Goal: Task Accomplishment & Management: Manage account settings

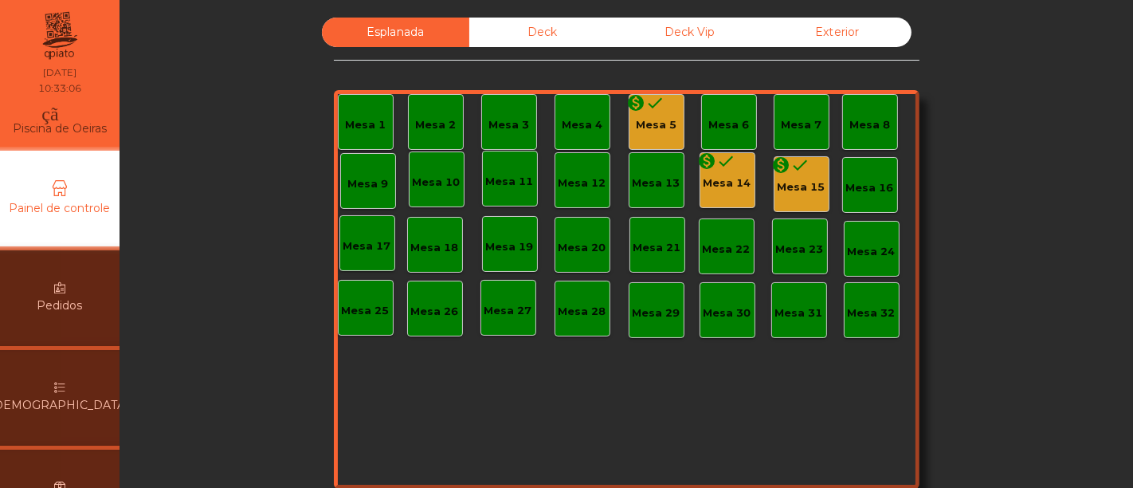
click at [77, 389] on div "[DEMOGRAPHIC_DATA]" at bounding box center [60, 398] width 396 height 96
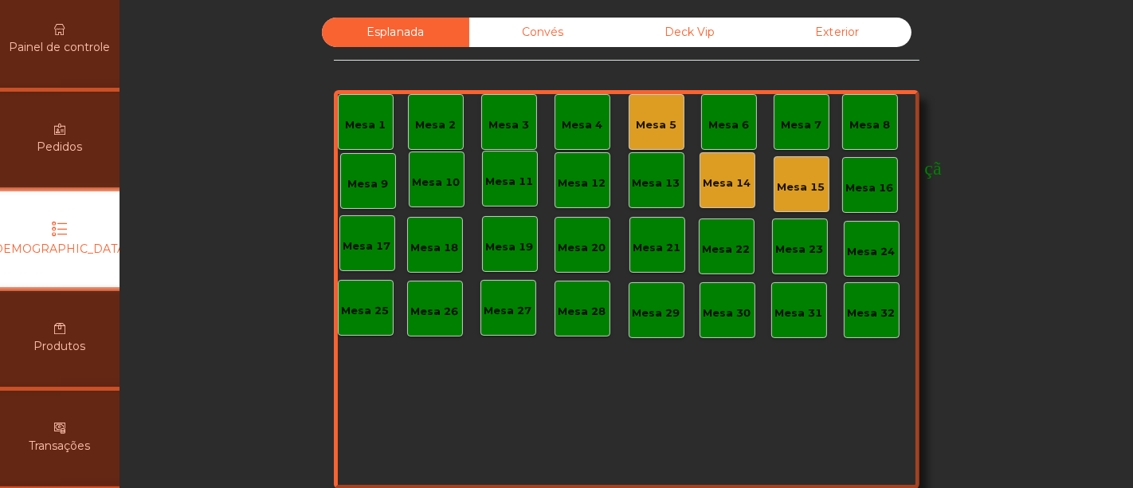
scroll to position [159, 0]
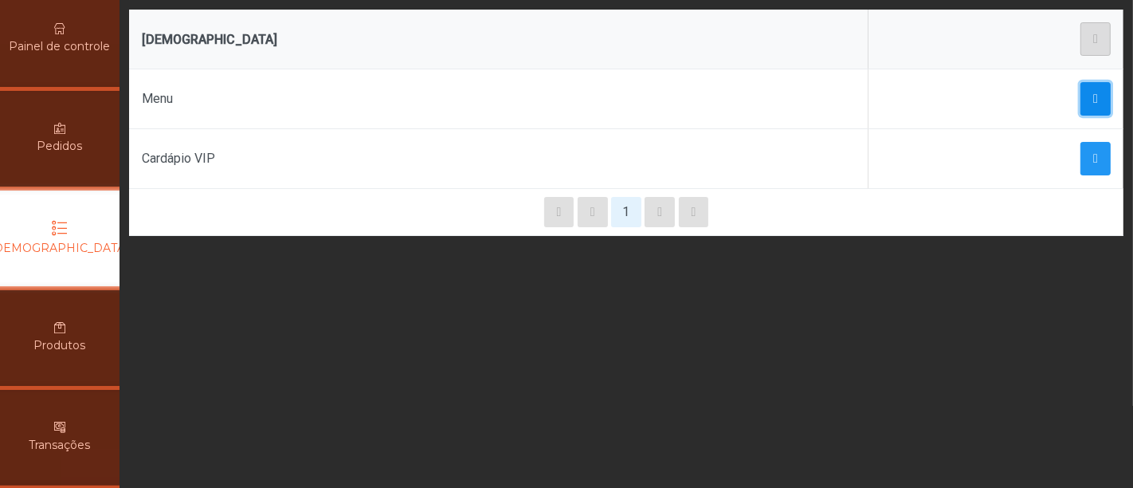
click at [1093, 92] on span "button" at bounding box center [1095, 98] width 5 height 13
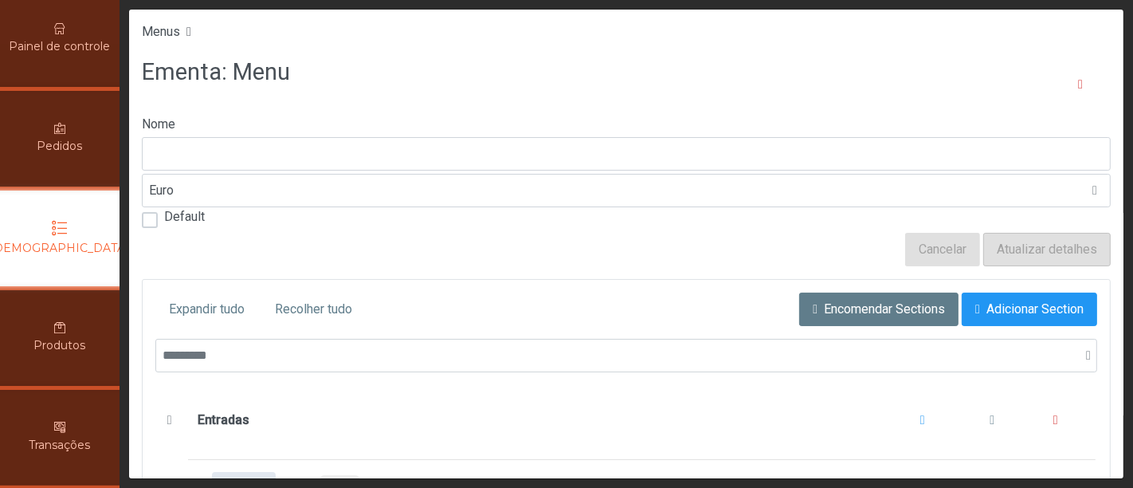
type input "****"
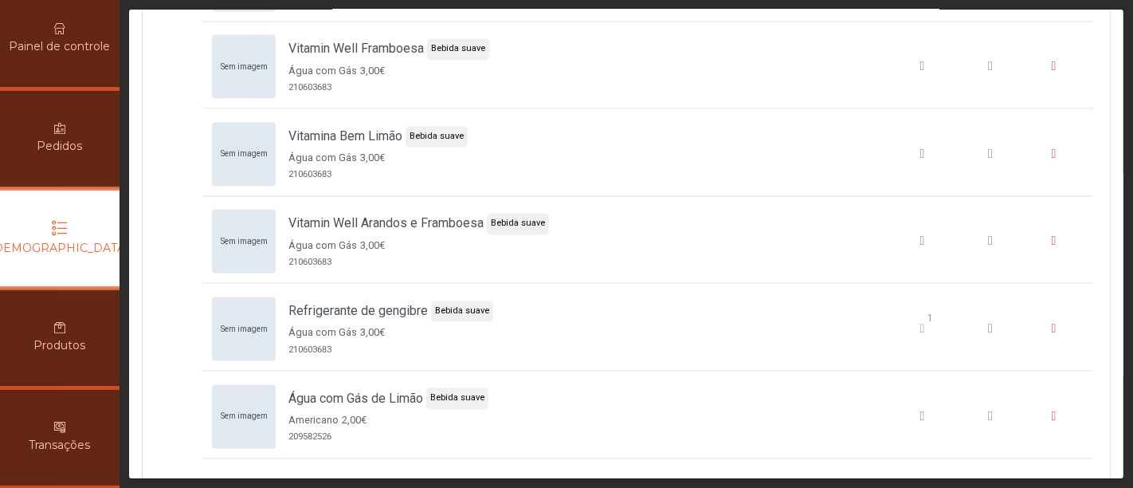
scroll to position [7800, 0]
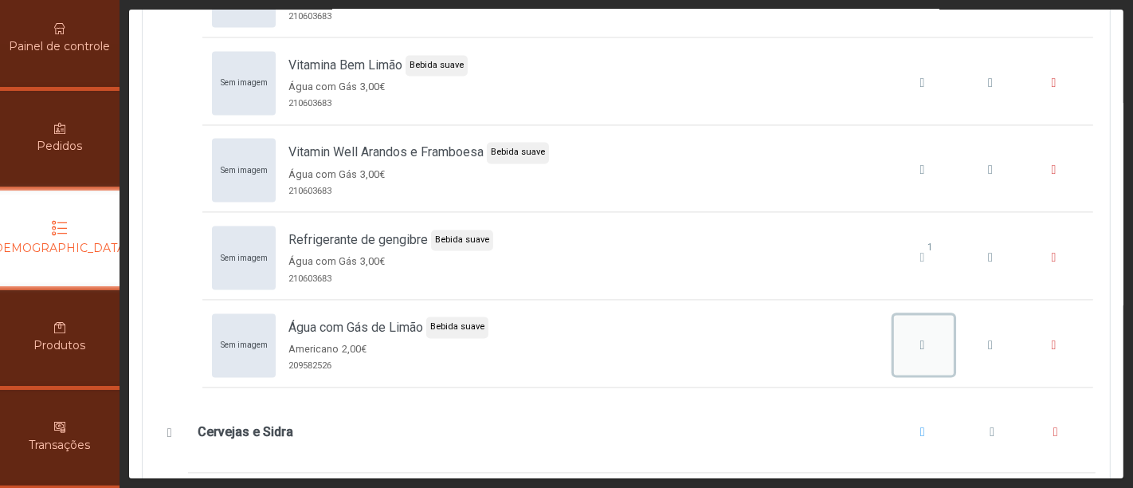
click at [920, 339] on icon "Água com Gás de Limão" at bounding box center [922, 345] width 5 height 13
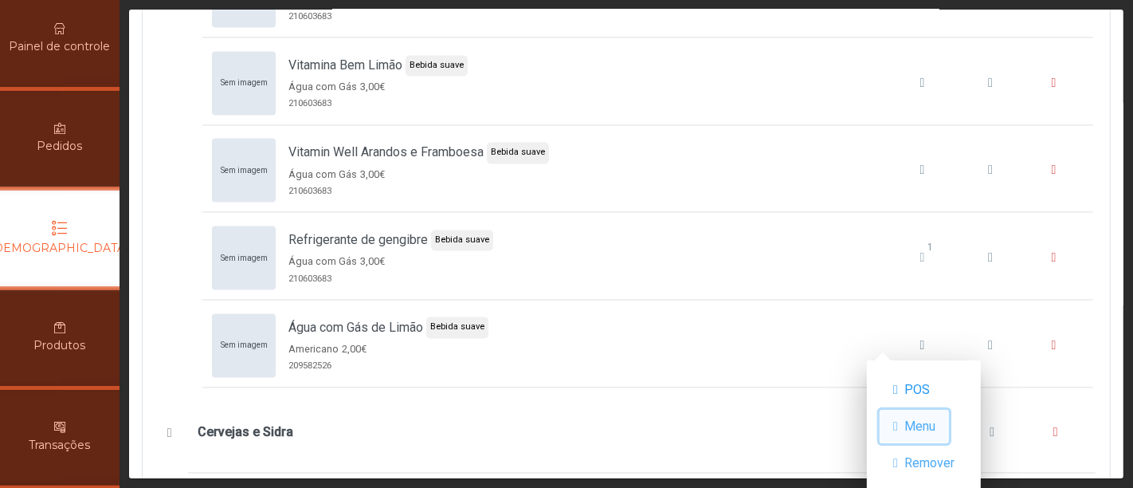
click at [934, 421] on font "Menu" at bounding box center [919, 425] width 31 height 15
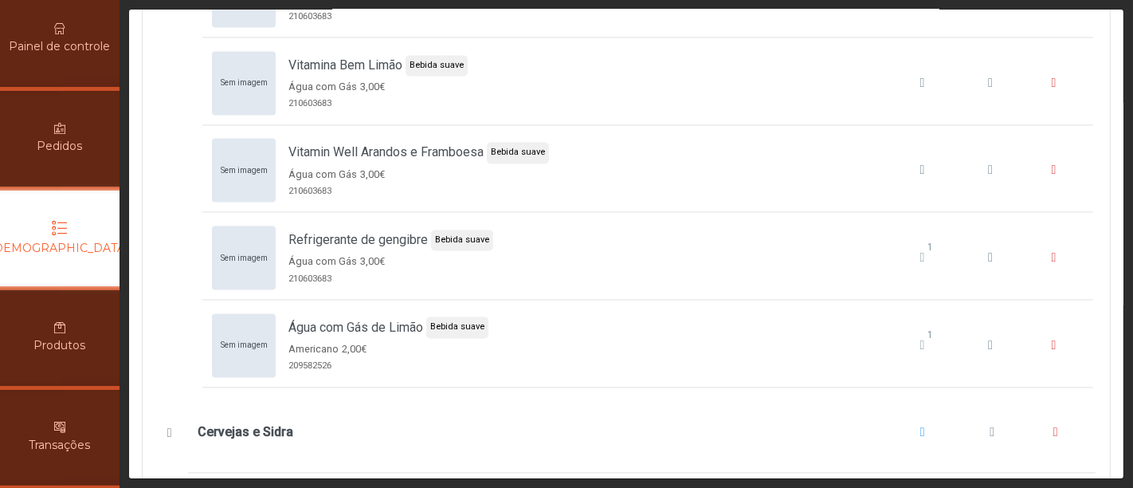
click at [65, 226] on icon at bounding box center [60, 228] width 16 height 16
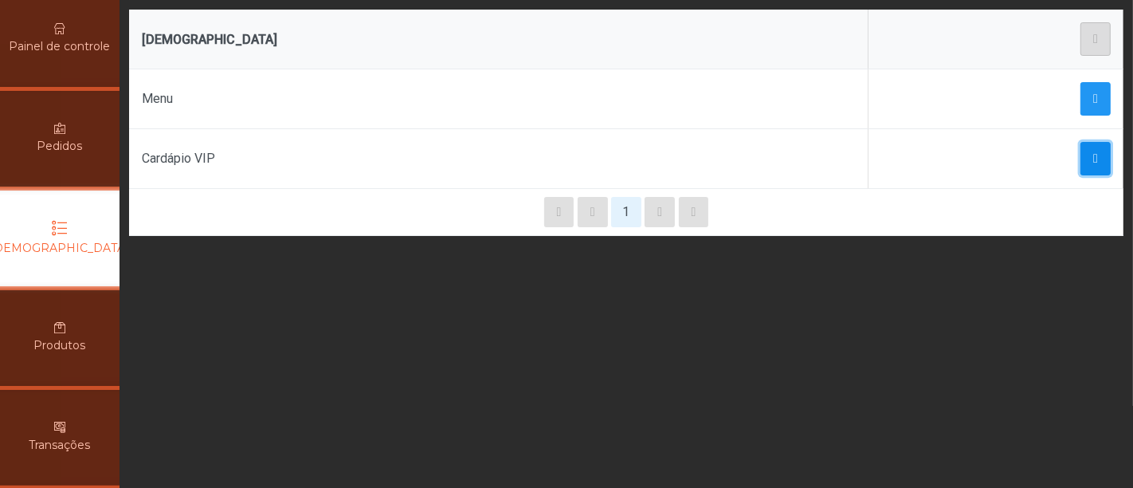
click at [1093, 153] on span "button" at bounding box center [1095, 158] width 5 height 13
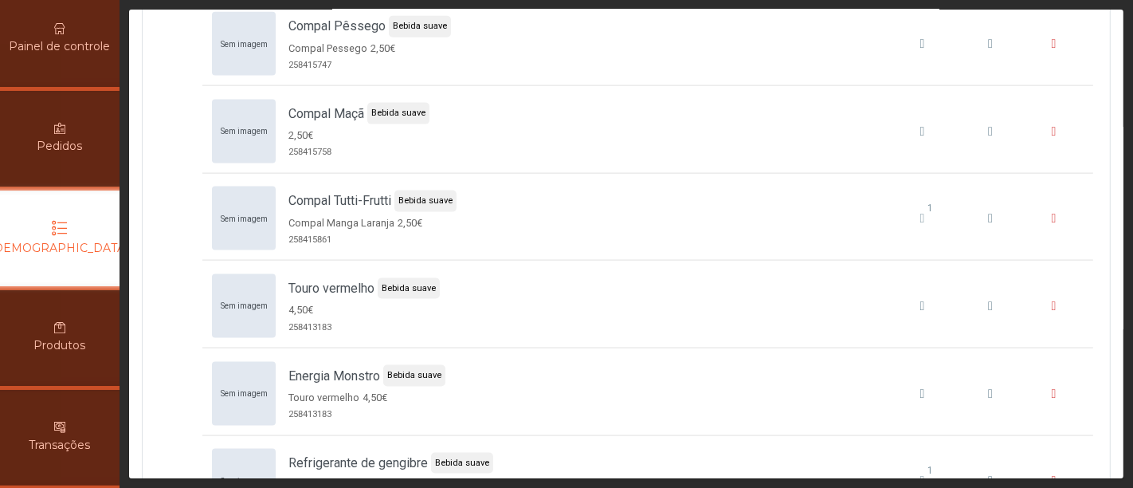
scroll to position [7160, 0]
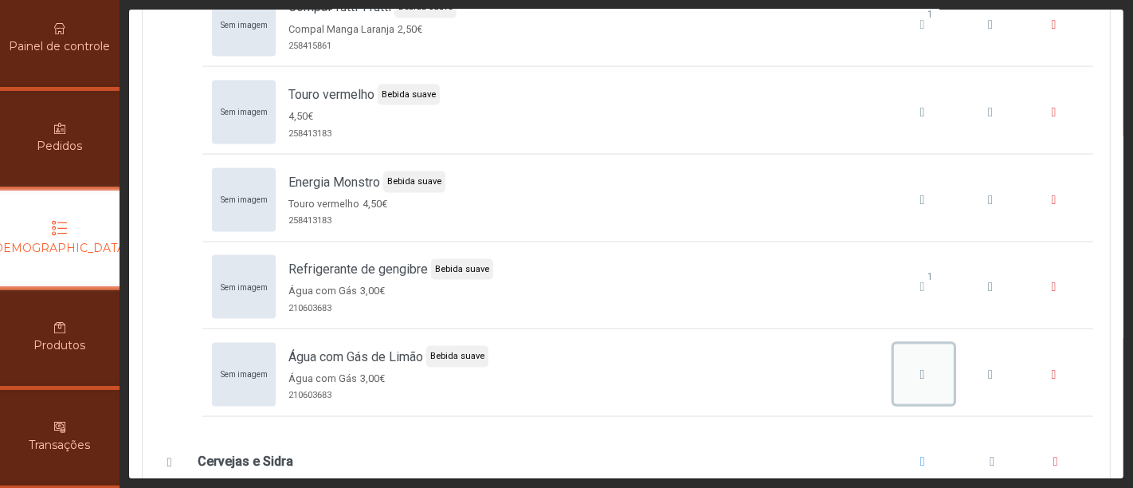
click at [901, 365] on div "Água com Gás de Limão" at bounding box center [922, 374] width 49 height 19
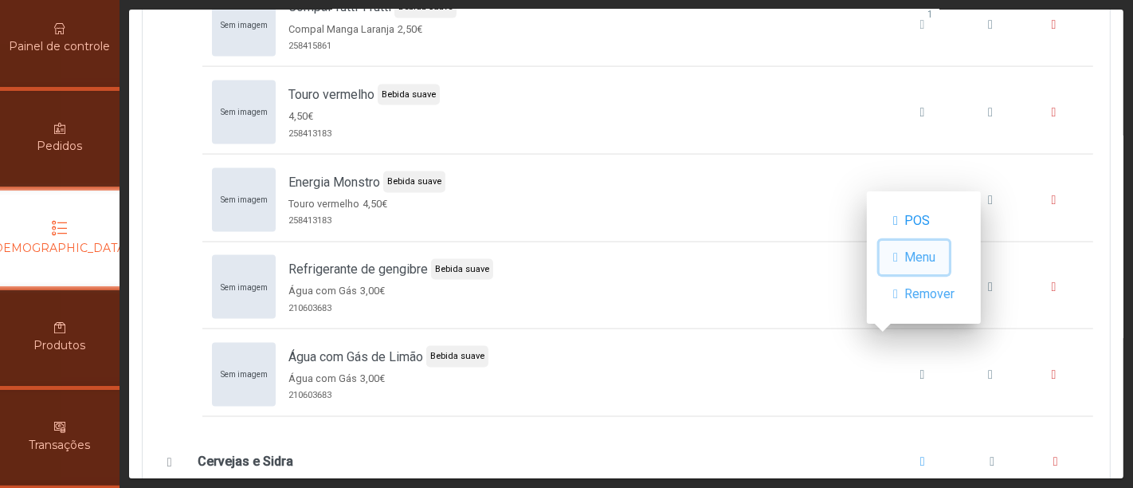
click at [935, 248] on span "Menu" at bounding box center [919, 257] width 31 height 19
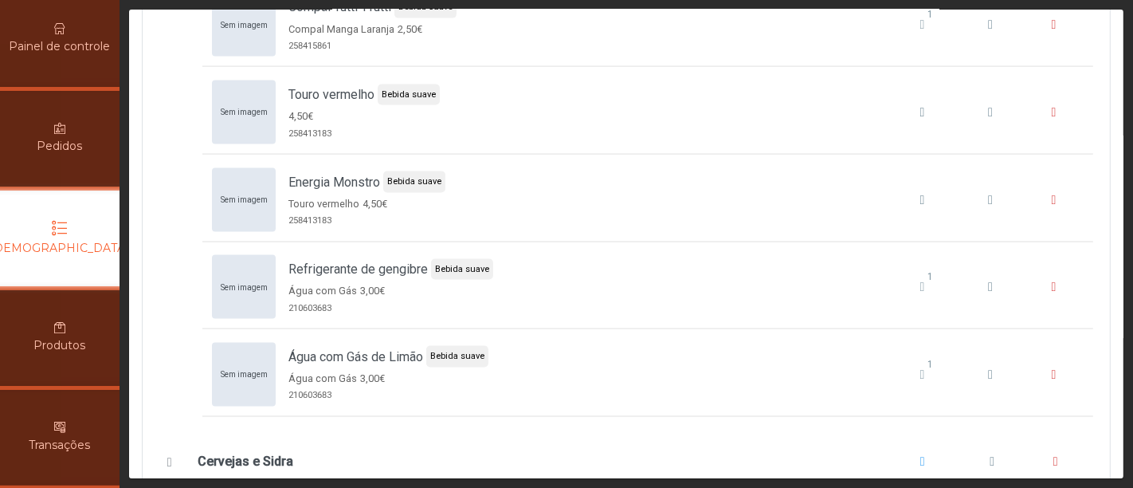
click at [57, 143] on font "Pedidos" at bounding box center [59, 146] width 45 height 14
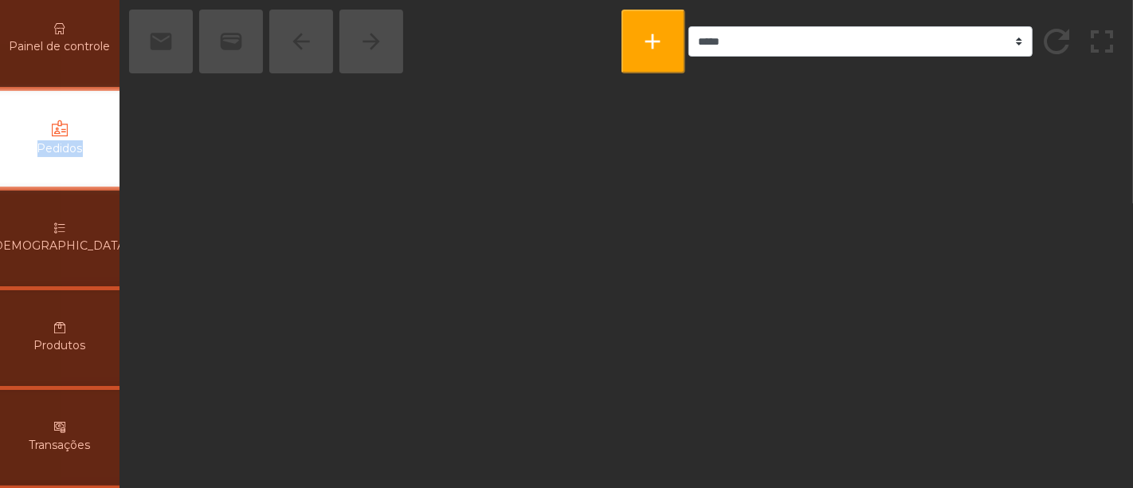
click at [57, 143] on div "Pedidos" at bounding box center [60, 139] width 396 height 96
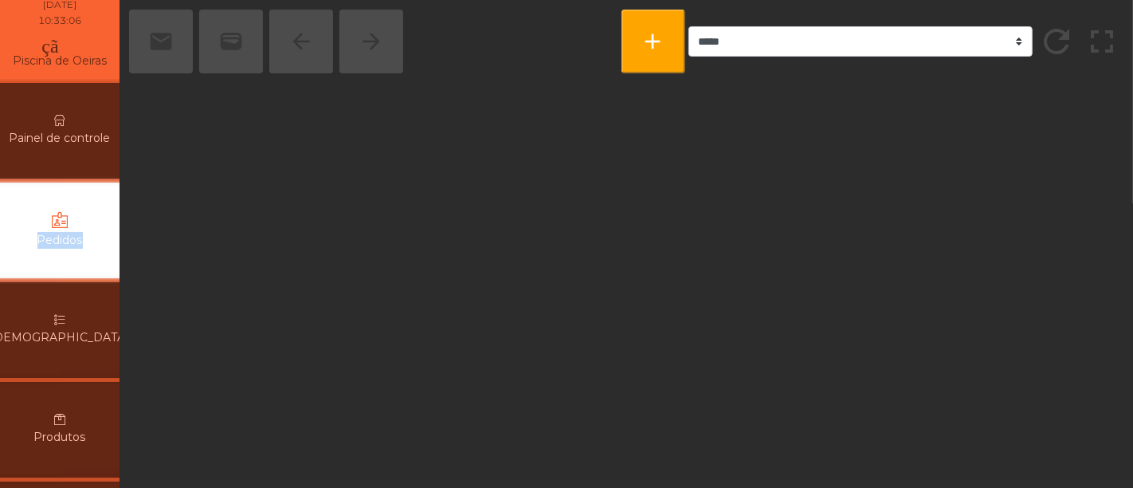
scroll to position [61, 0]
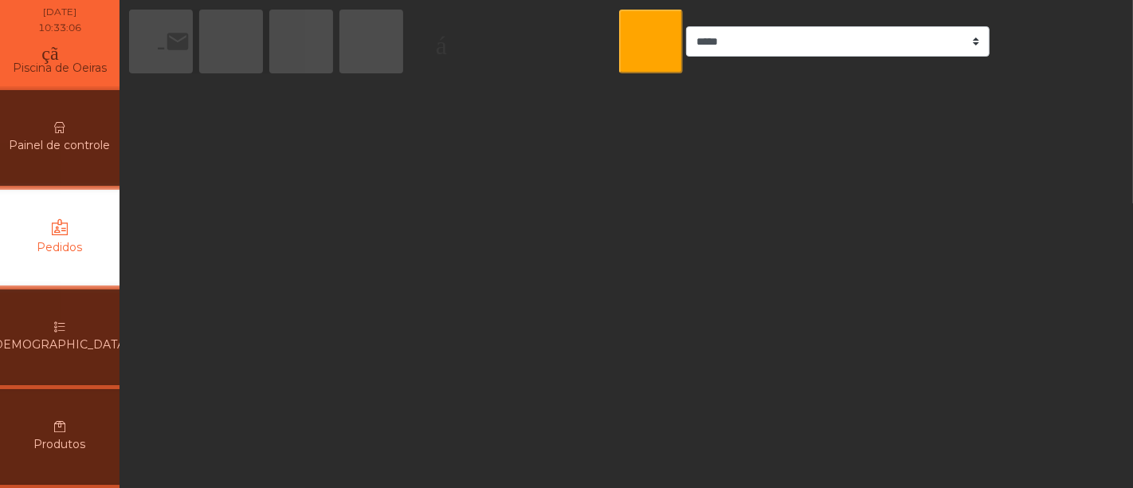
click at [59, 147] on font "Painel de controle" at bounding box center [60, 145] width 101 height 14
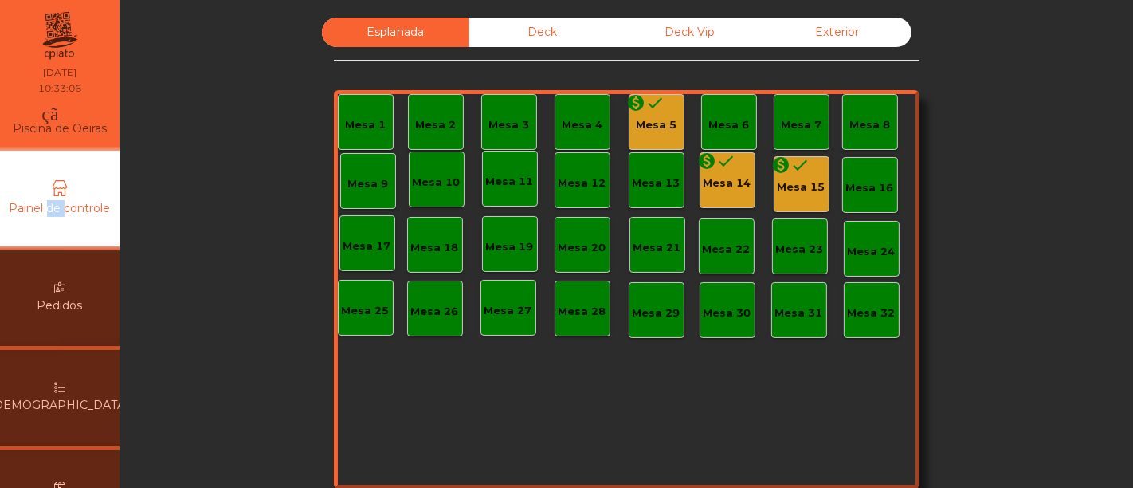
click at [59, 147] on div "Painel de controle Pedidos Cardápios Produtos Transações página_de_solicitação …" at bounding box center [60, 497] width 404 height 701
click at [648, 117] on div "monetização_ativada feito" at bounding box center [798, 117] width 342 height 48
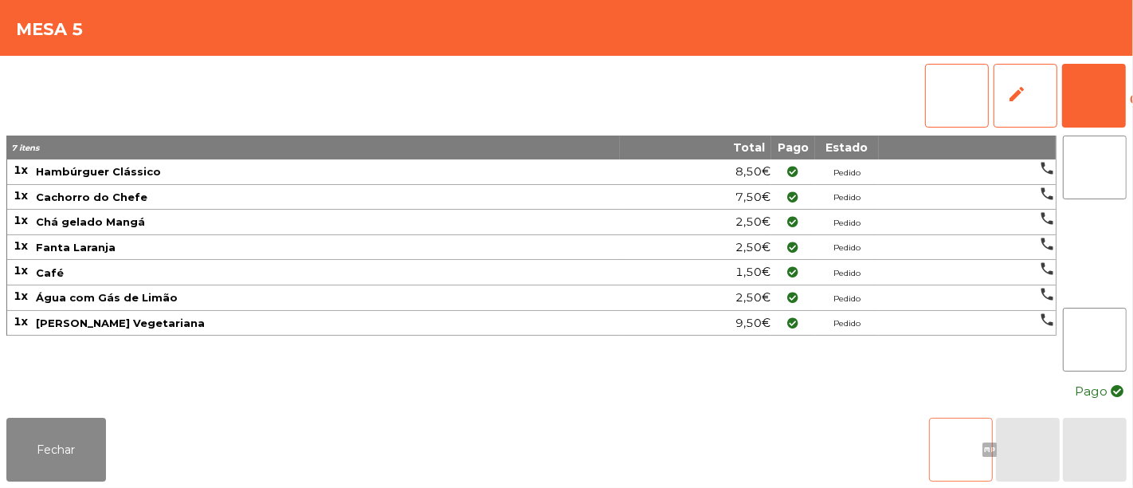
click at [955, 440] on font "arquivo" at bounding box center [961, 449] width 134 height 19
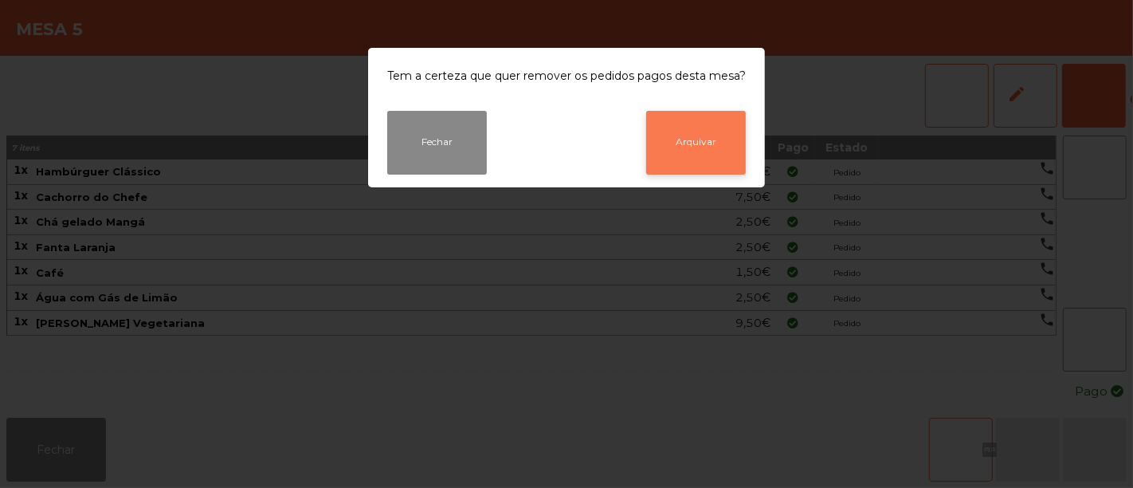
click at [667, 133] on button "Arquivar" at bounding box center [696, 143] width 100 height 64
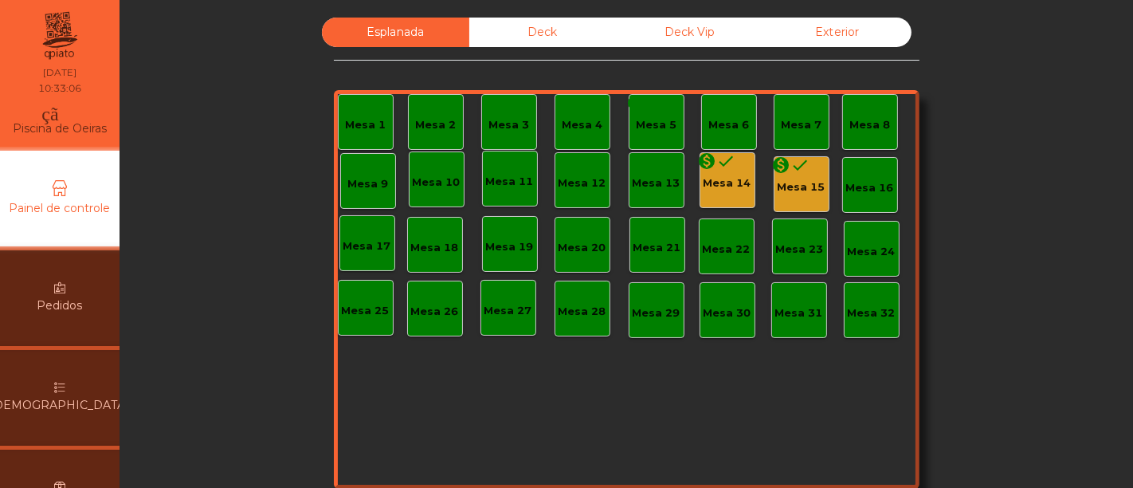
click at [720, 178] on div "Mesa 14" at bounding box center [727, 183] width 48 height 16
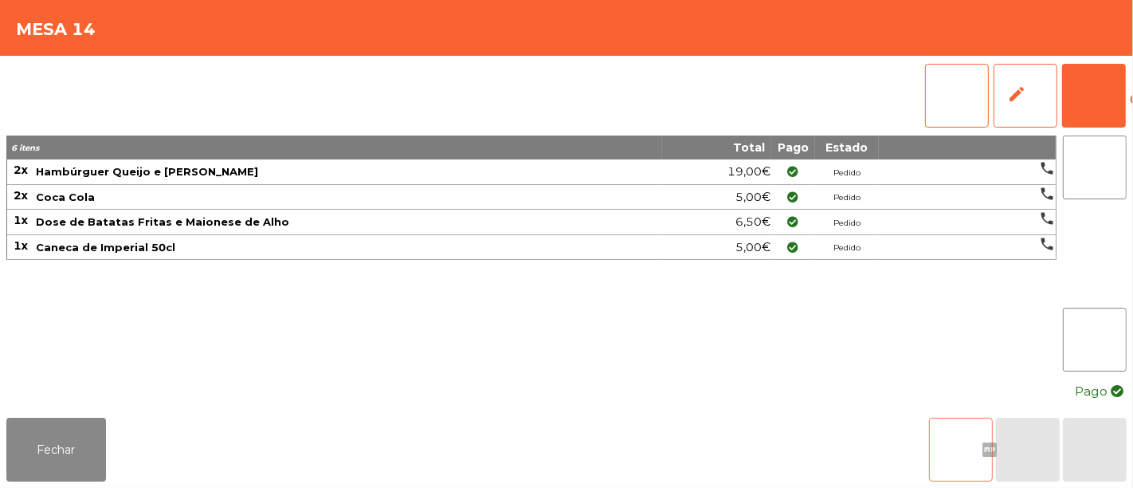
click at [945, 440] on font "arquivo" at bounding box center [961, 449] width 134 height 19
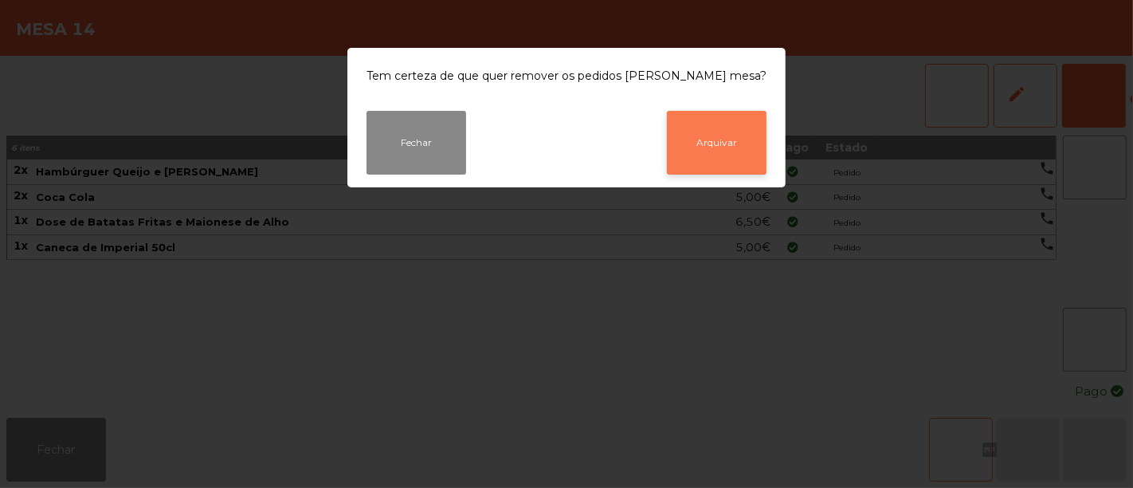
click at [708, 136] on font "Arquivar" at bounding box center [716, 142] width 41 height 12
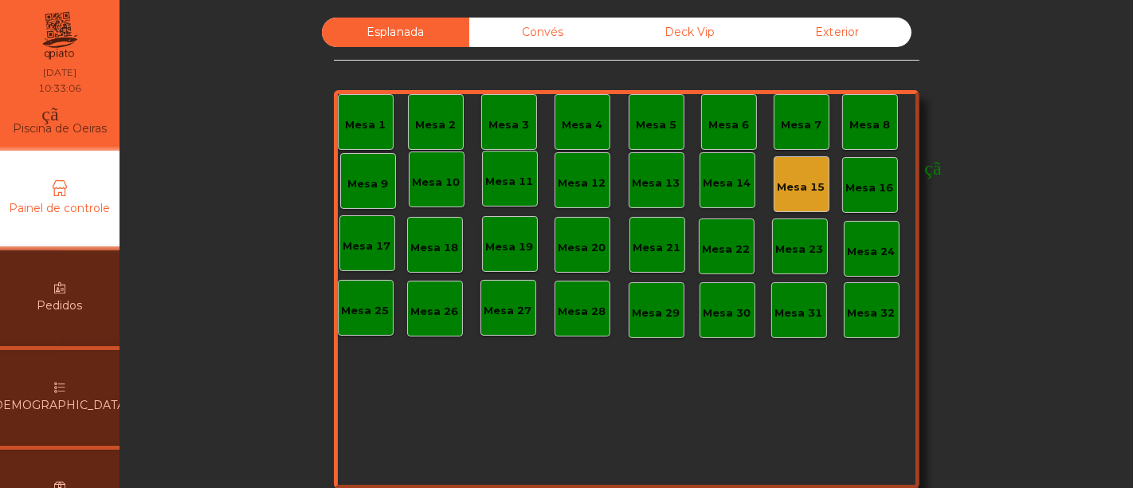
click at [794, 186] on div "monetização_ativada feito" at bounding box center [869, 175] width 342 height 48
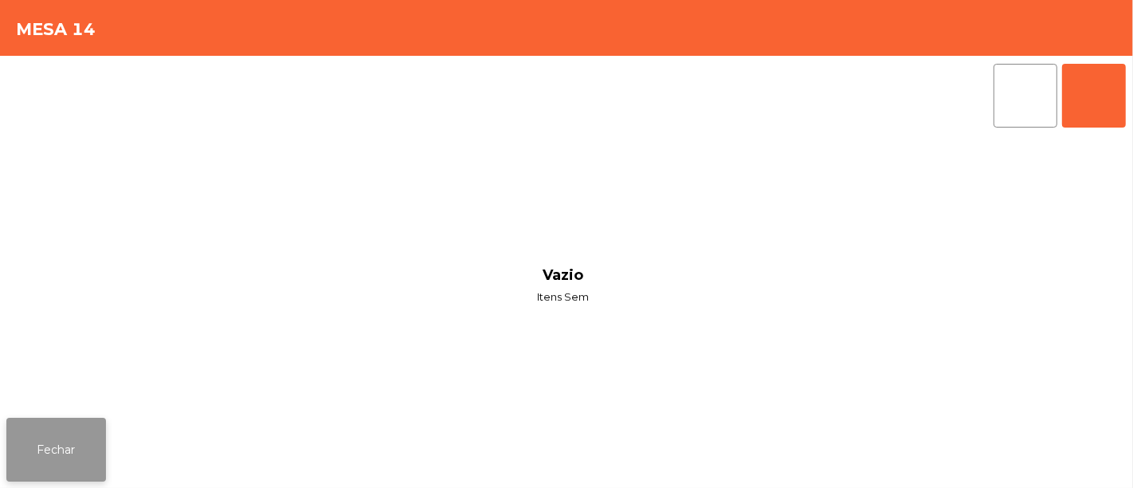
click at [54, 424] on button "Fechar" at bounding box center [56, 449] width 100 height 64
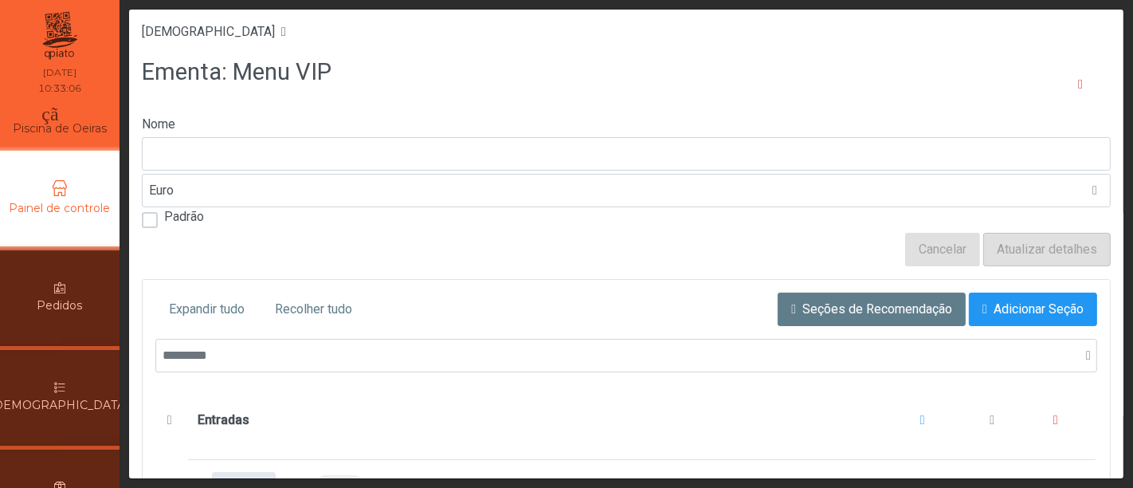
click at [64, 311] on font "Pedidos" at bounding box center [59, 305] width 45 height 14
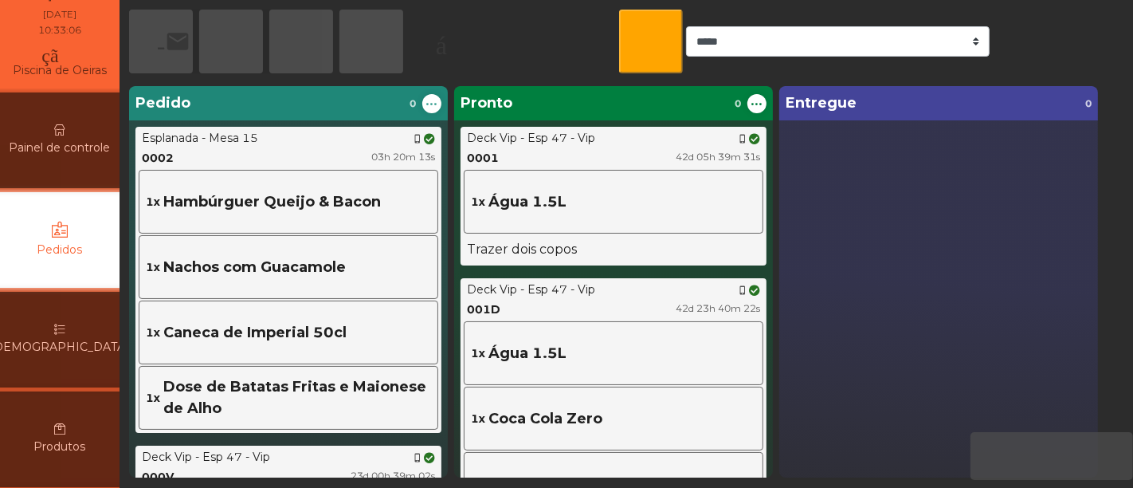
scroll to position [61, 0]
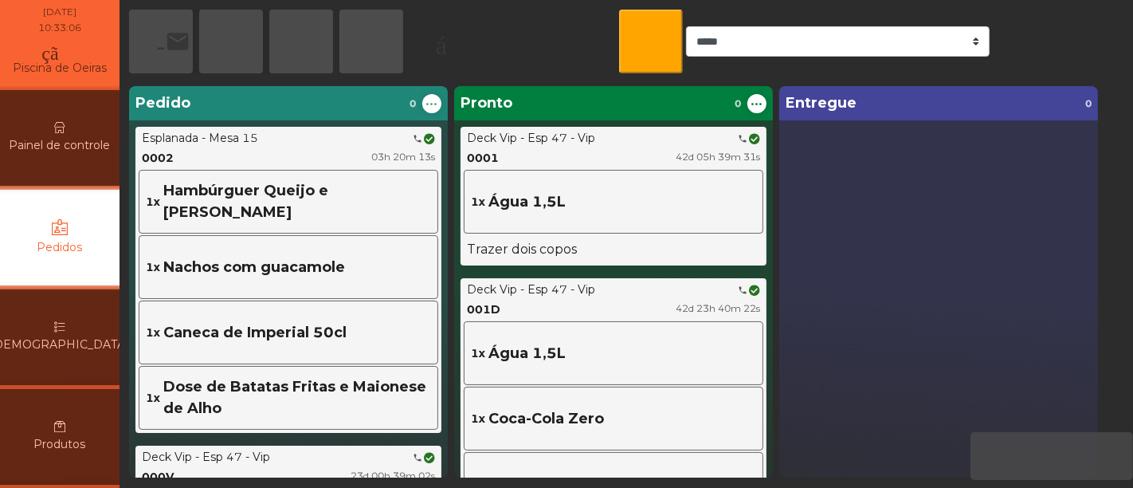
click at [67, 344] on font "[DEMOGRAPHIC_DATA]" at bounding box center [59, 344] width 139 height 14
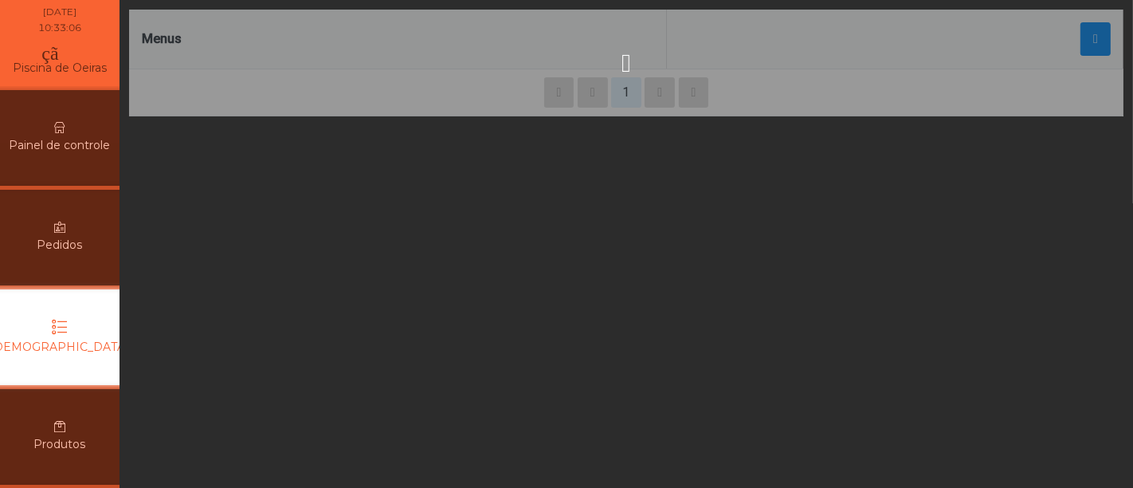
scroll to position [159, 0]
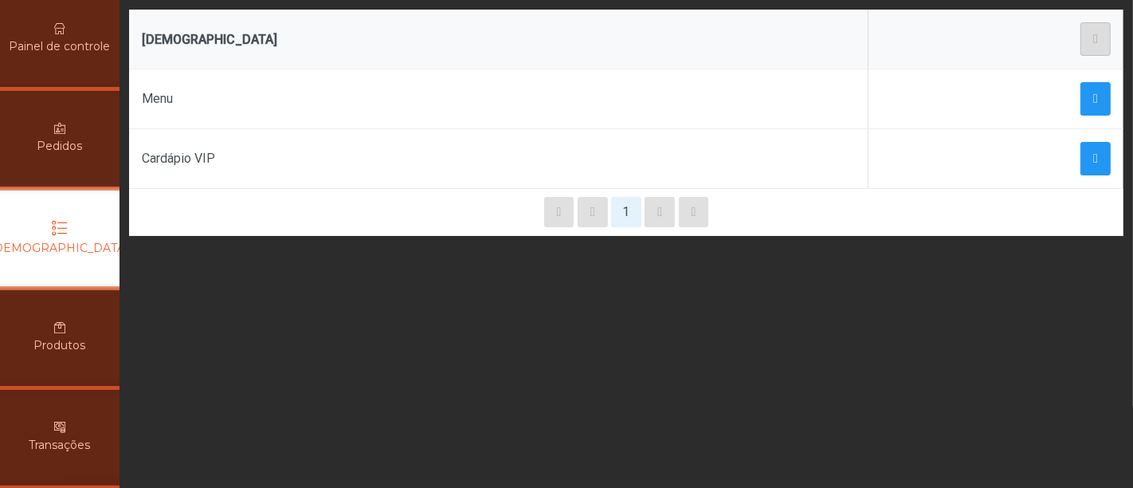
click at [82, 71] on div "Painel de controle" at bounding box center [60, 39] width 396 height 96
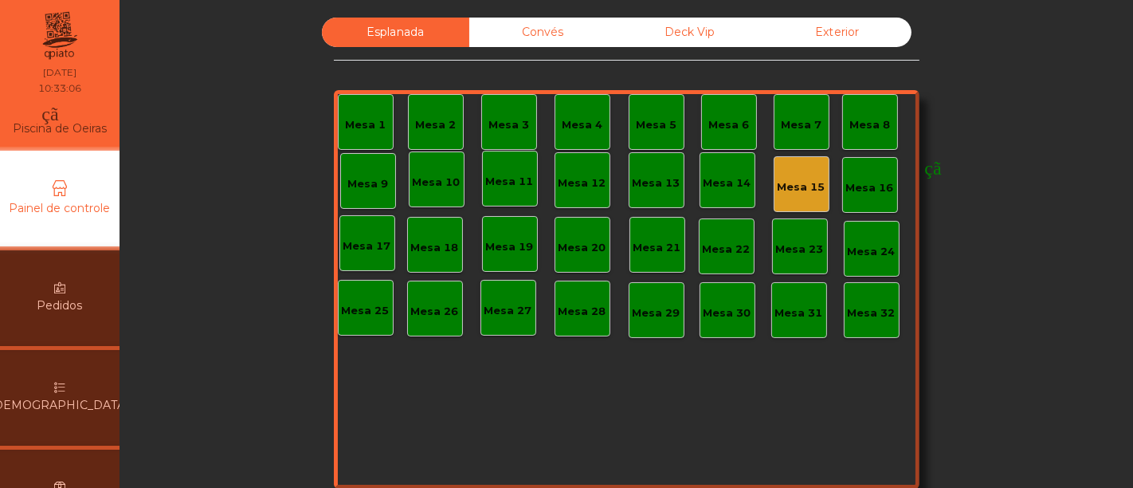
click at [800, 188] on div "monetização_ativada feito" at bounding box center [943, 179] width 342 height 48
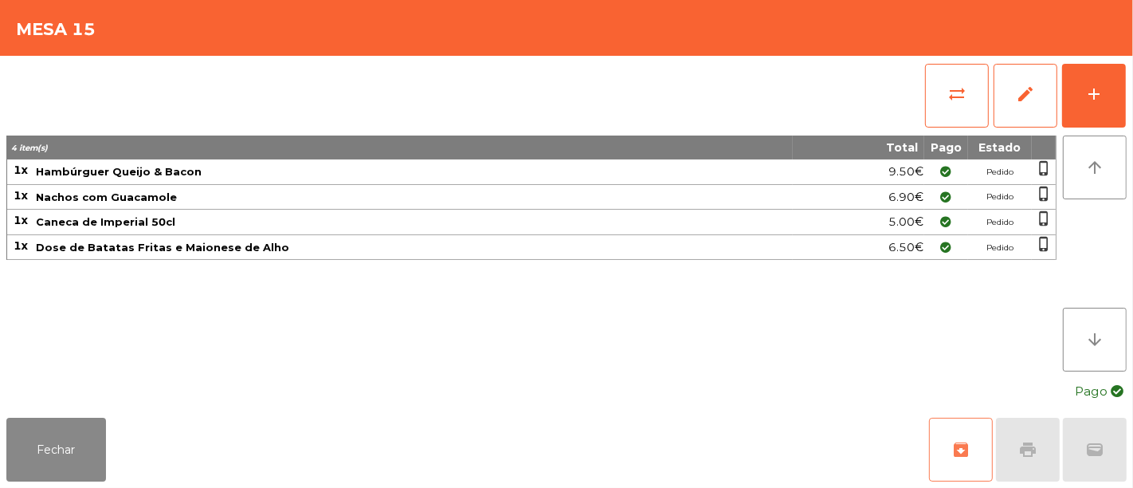
click at [961, 438] on button "archive" at bounding box center [961, 449] width 64 height 64
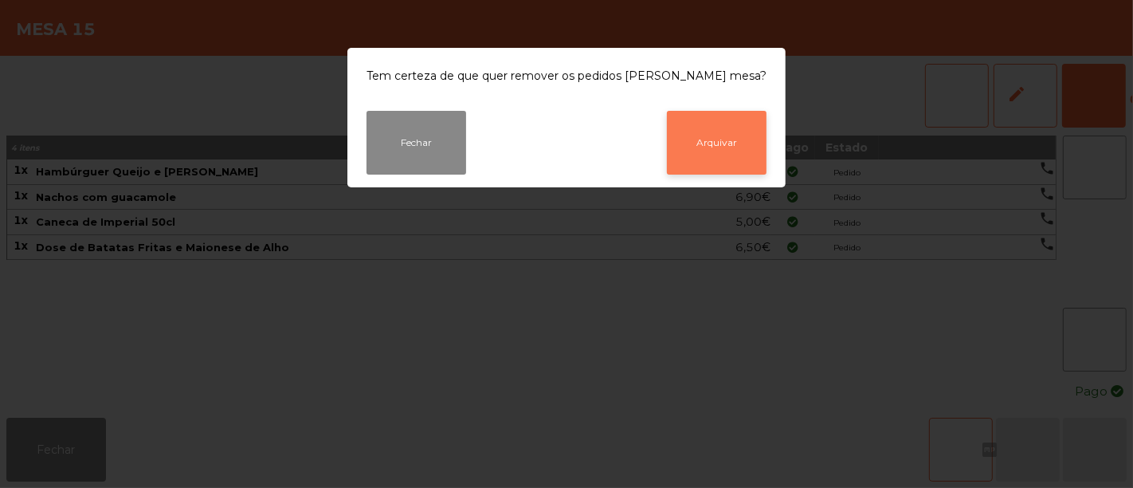
click at [701, 123] on button "Arquivar" at bounding box center [717, 143] width 100 height 64
